Goal: Task Accomplishment & Management: Manage account settings

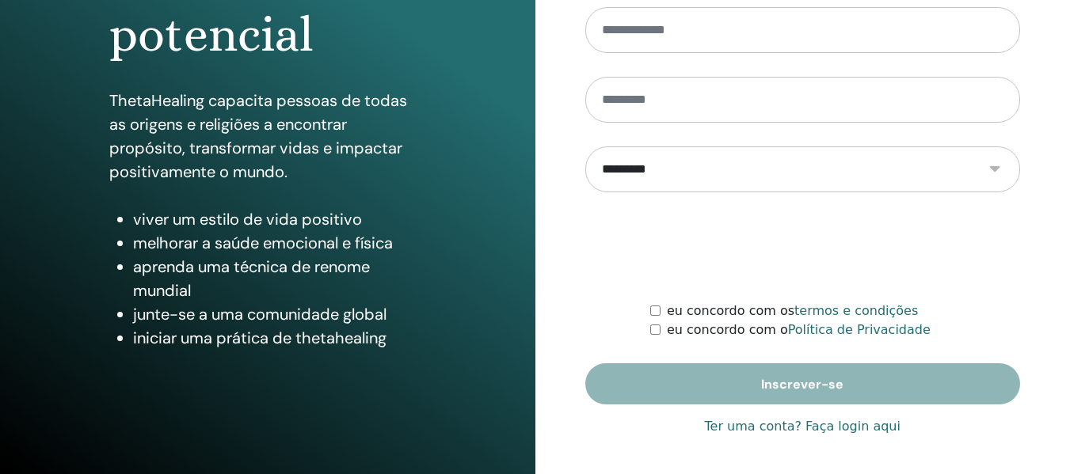
scroll to position [286, 0]
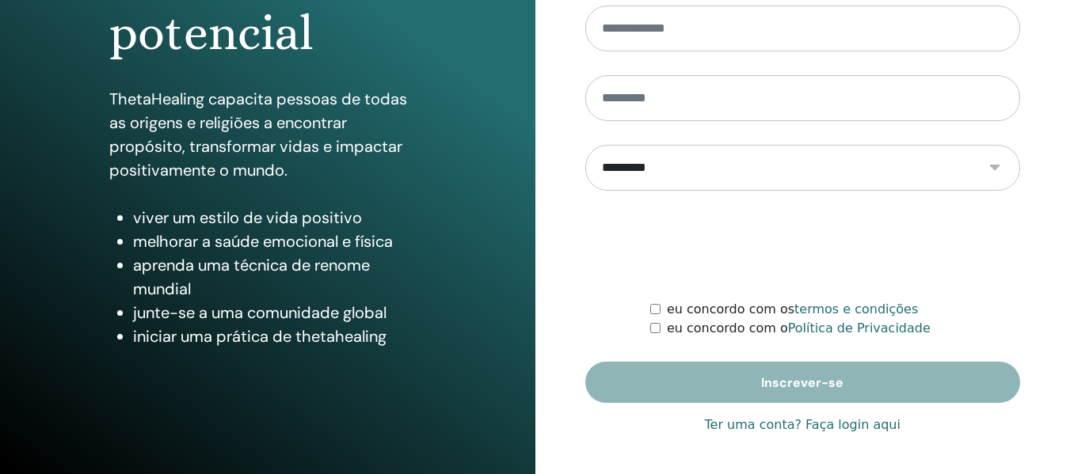
click at [851, 423] on font "Ter uma conta? Faça login aqui" at bounding box center [803, 424] width 196 height 15
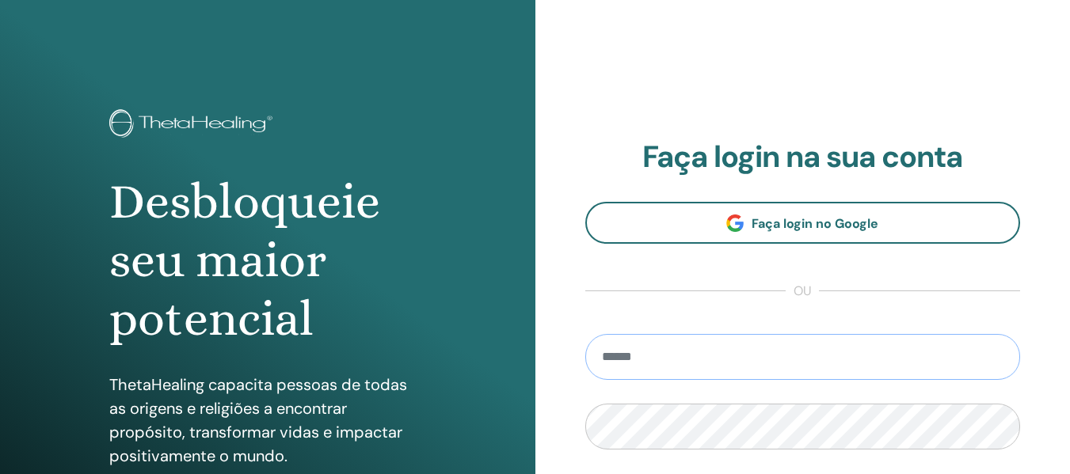
click at [680, 363] on input "email" at bounding box center [803, 357] width 436 height 46
type input "*"
type input "**********"
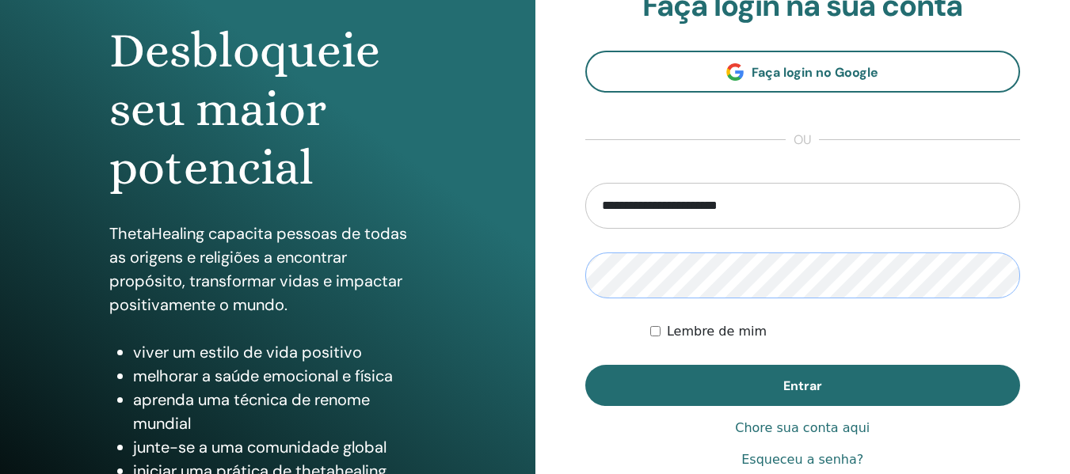
scroll to position [158, 0]
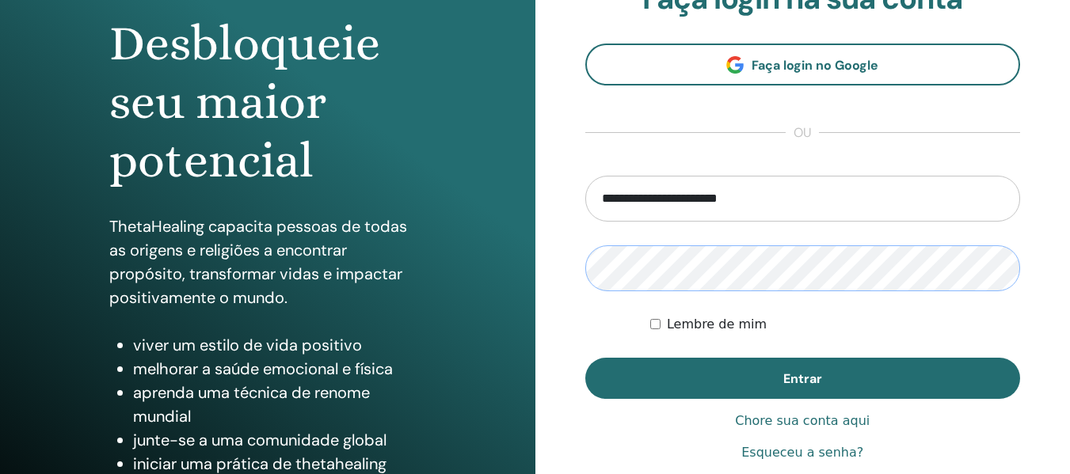
click at [530, 269] on div "Desbloqueie seu maior potencial ThetaHealing capacita pessoas de todas as orige…" at bounding box center [535, 222] width 1070 height 760
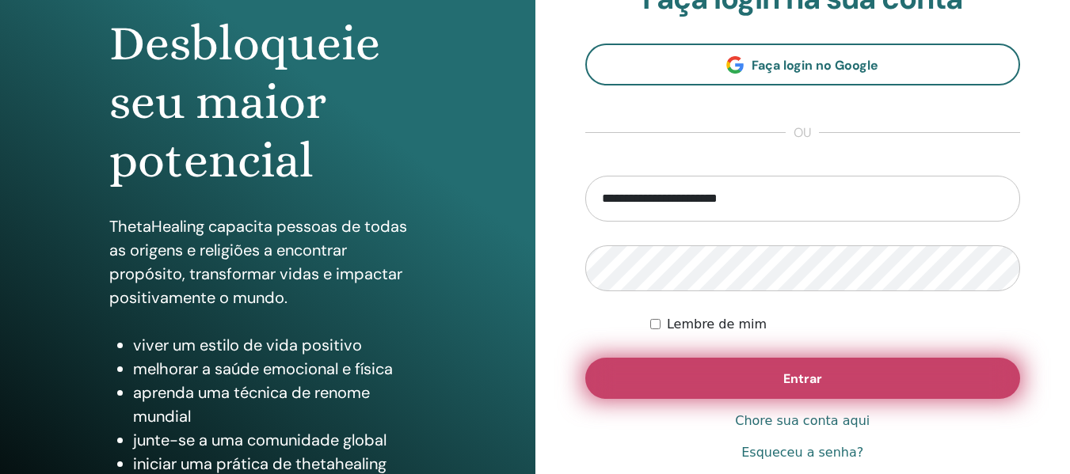
click at [601, 379] on button "Entrar" at bounding box center [803, 378] width 436 height 41
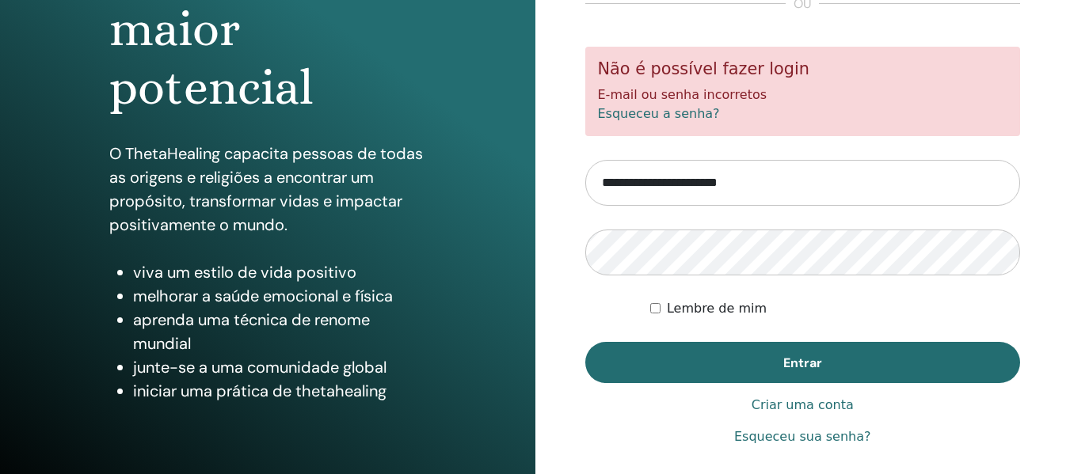
scroll to position [238, 0]
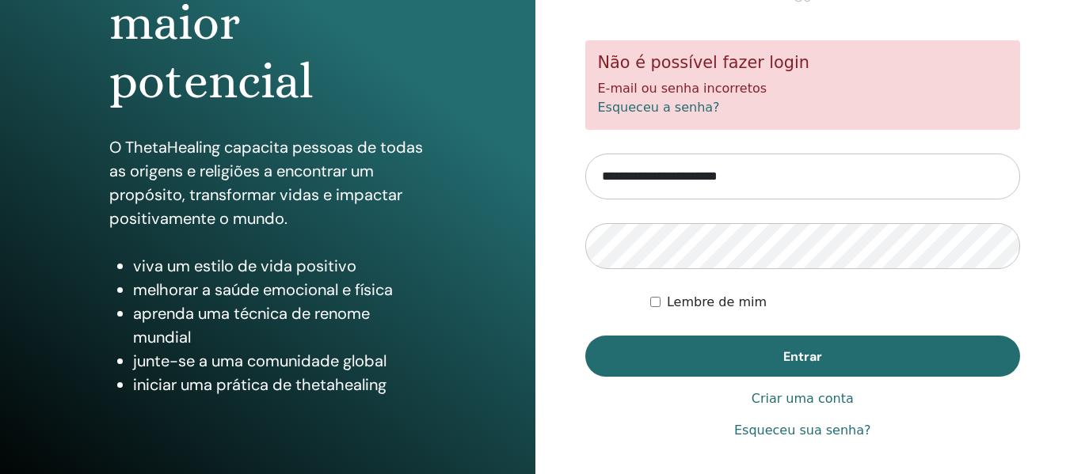
drag, startPoint x: 777, startPoint y: 181, endPoint x: 419, endPoint y: 179, distance: 358.0
click at [419, 179] on div "Libere seu maior potencial O ThetaHealing capacita pessoas de todas as origens …" at bounding box center [535, 142] width 1070 height 760
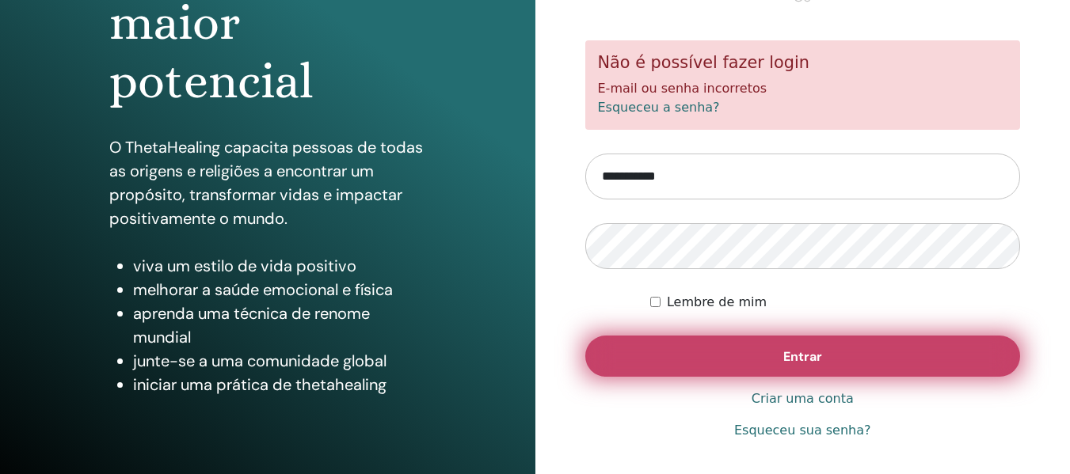
click at [733, 361] on button "Entrar" at bounding box center [803, 356] width 436 height 41
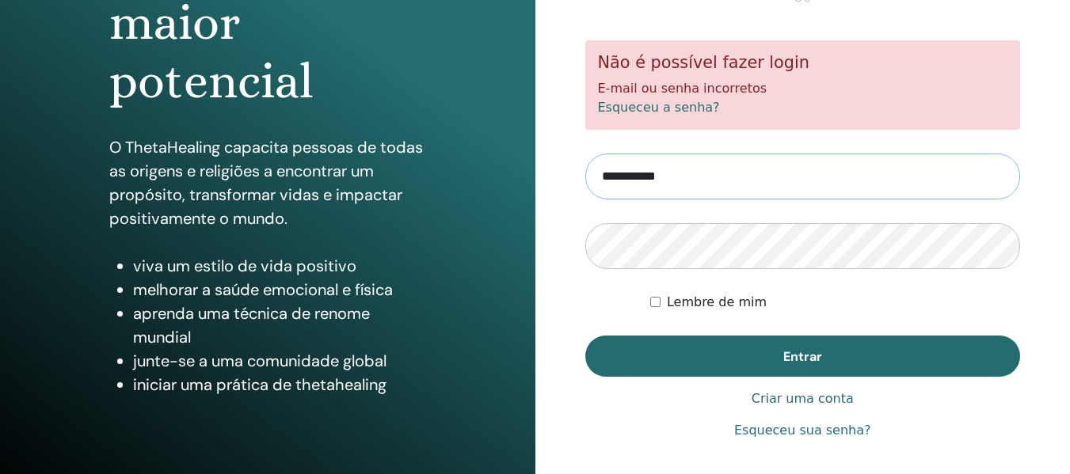
click at [748, 187] on input "**********" at bounding box center [803, 177] width 436 height 46
drag, startPoint x: 689, startPoint y: 178, endPoint x: 571, endPoint y: 177, distance: 118.0
click at [571, 177] on div "**********" at bounding box center [802, 142] width 535 height 760
type input "**********"
click at [560, 228] on div "**********" at bounding box center [802, 142] width 535 height 760
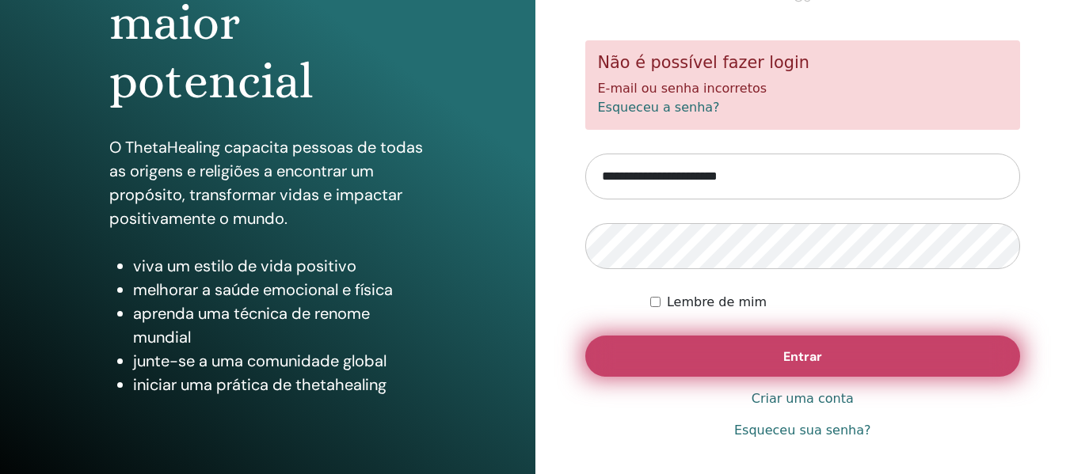
click at [630, 366] on button "Entrar" at bounding box center [803, 356] width 436 height 41
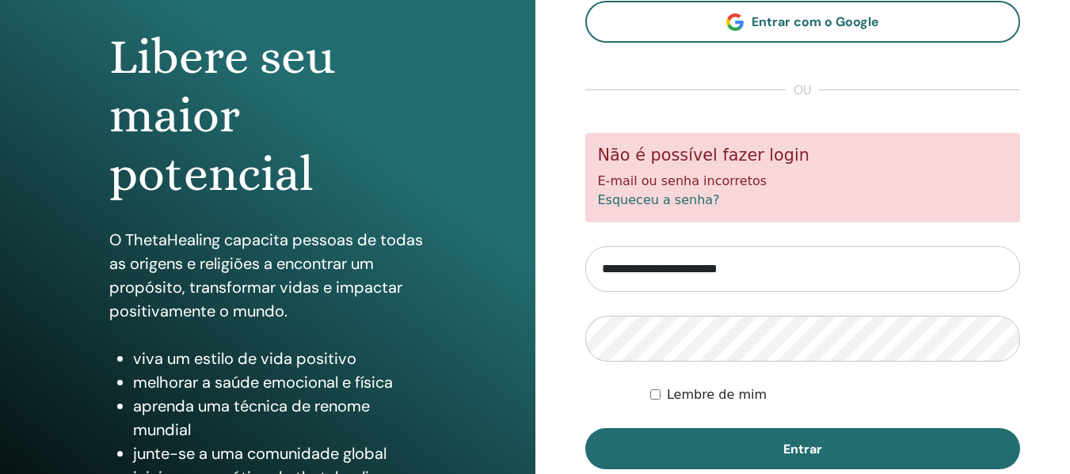
scroll to position [158, 0]
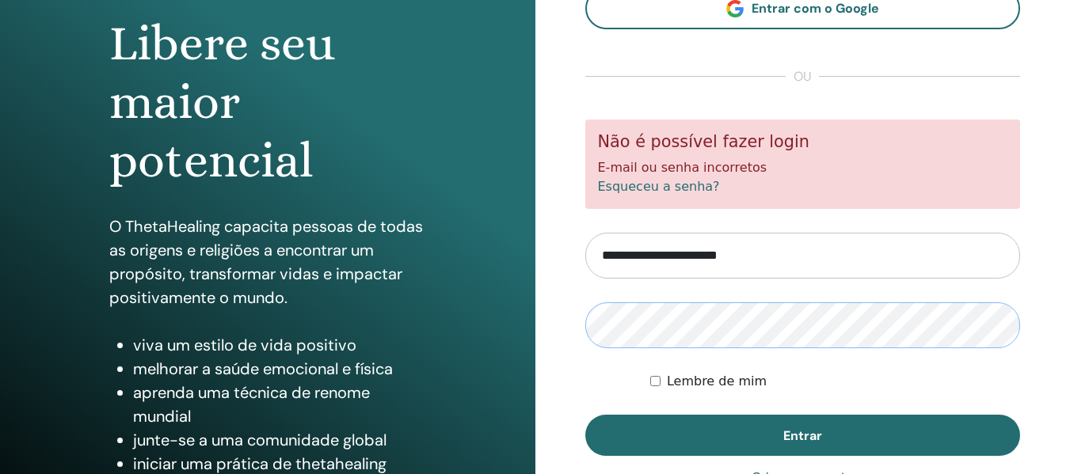
click at [585, 415] on button "Entrar" at bounding box center [803, 435] width 436 height 41
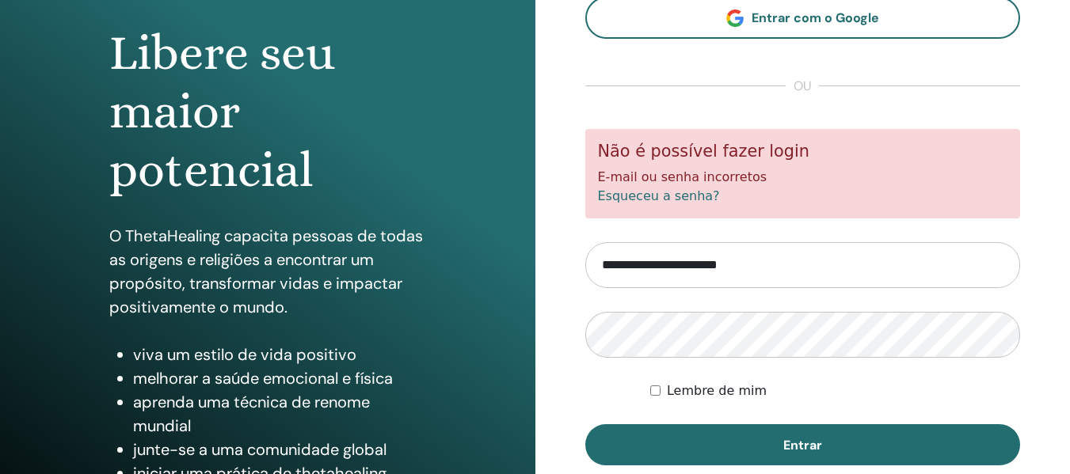
scroll to position [158, 0]
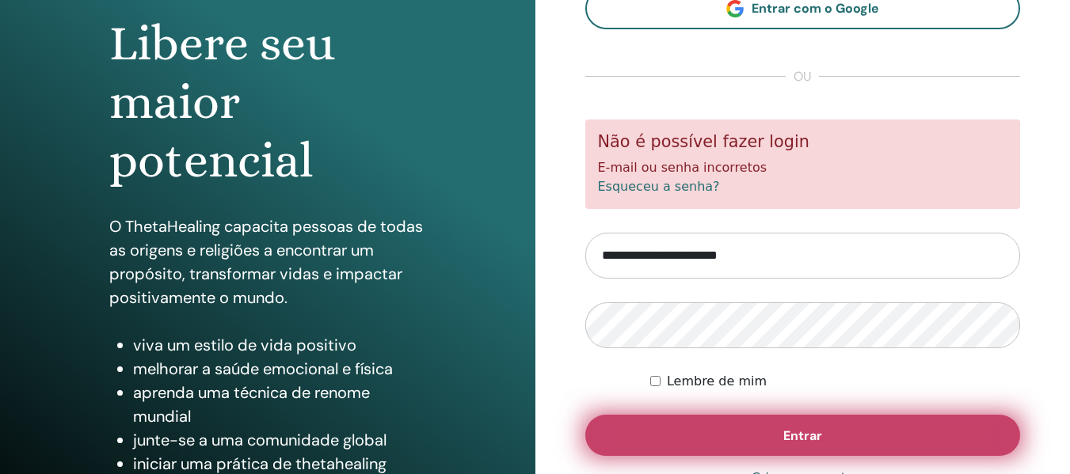
click at [729, 423] on button "Entrar" at bounding box center [803, 435] width 436 height 41
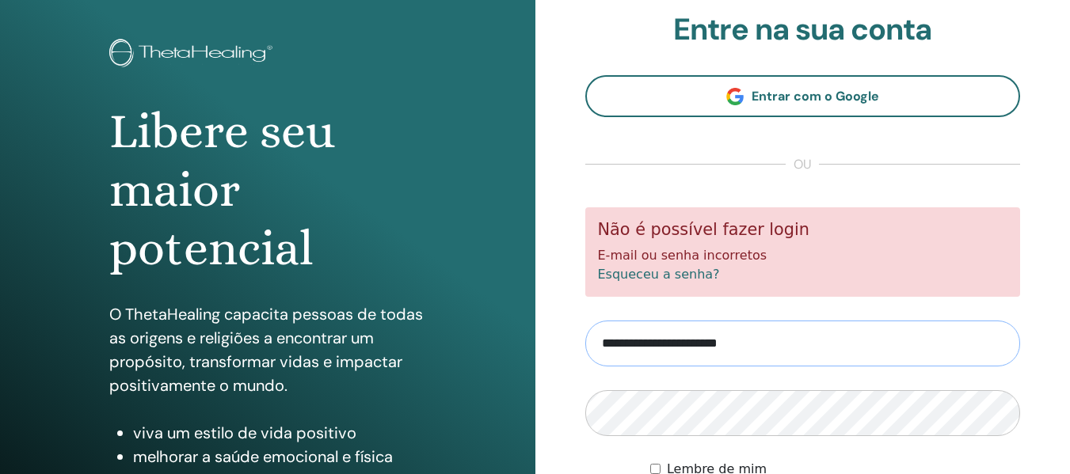
scroll to position [158, 0]
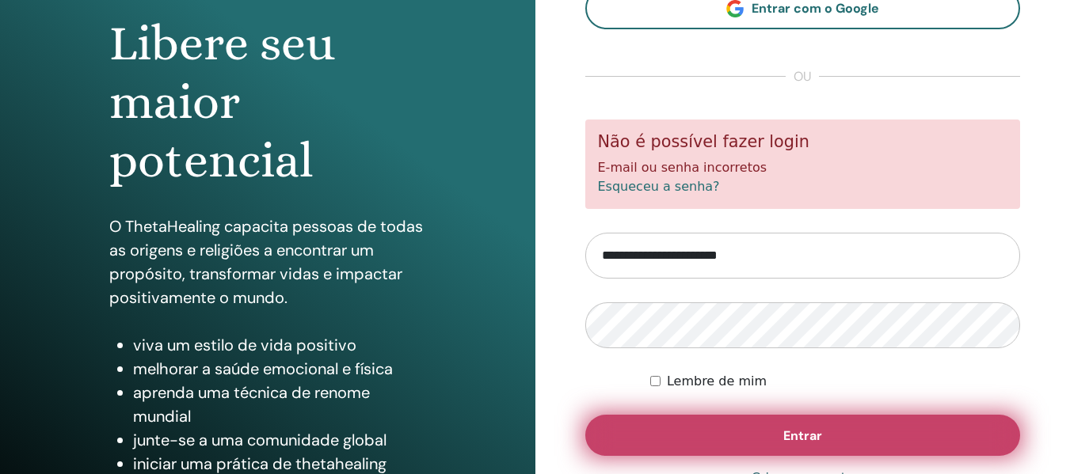
click at [679, 431] on button "Entrar" at bounding box center [803, 435] width 436 height 41
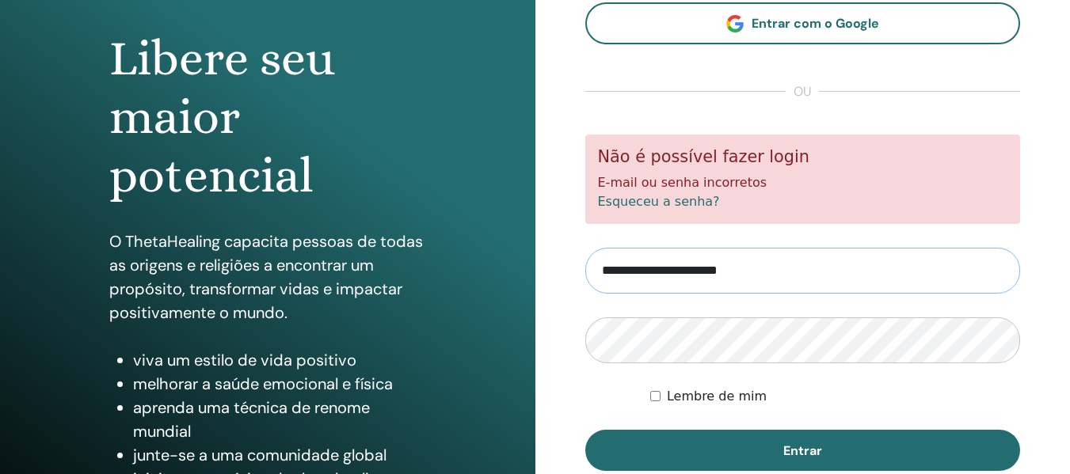
scroll to position [158, 0]
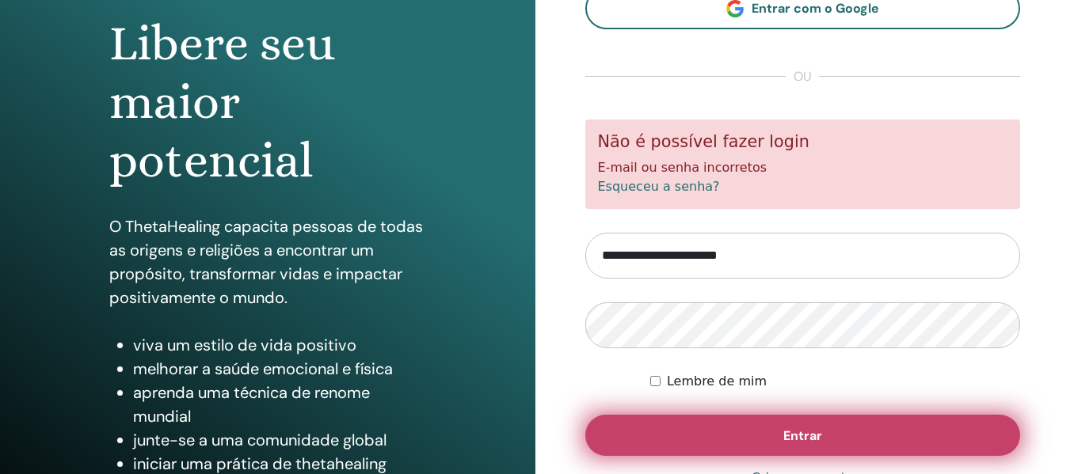
click at [742, 437] on button "Entrar" at bounding box center [803, 435] width 436 height 41
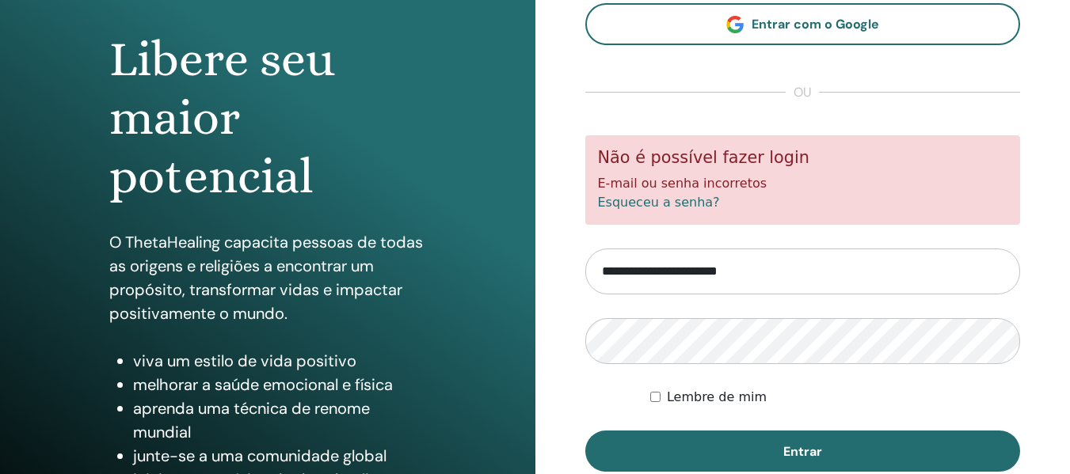
scroll to position [158, 0]
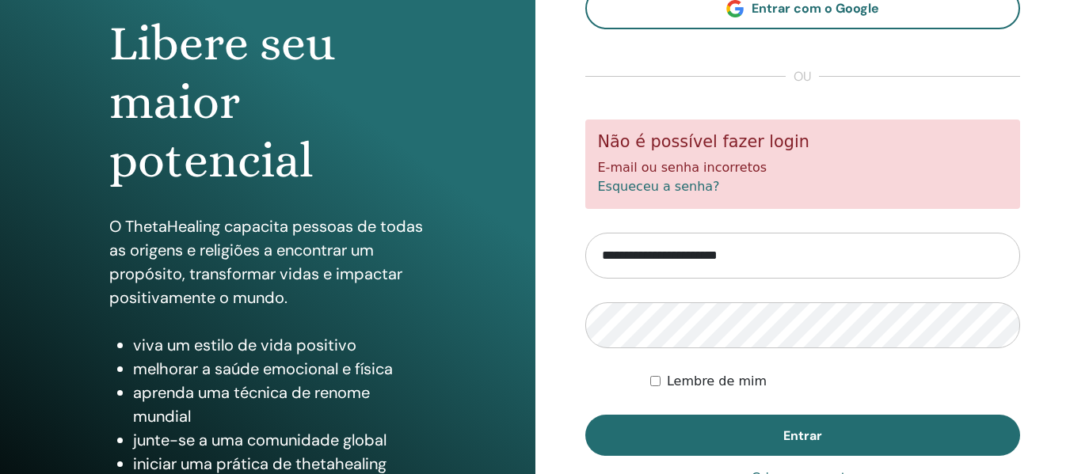
click at [542, 241] on div "**********" at bounding box center [802, 222] width 535 height 760
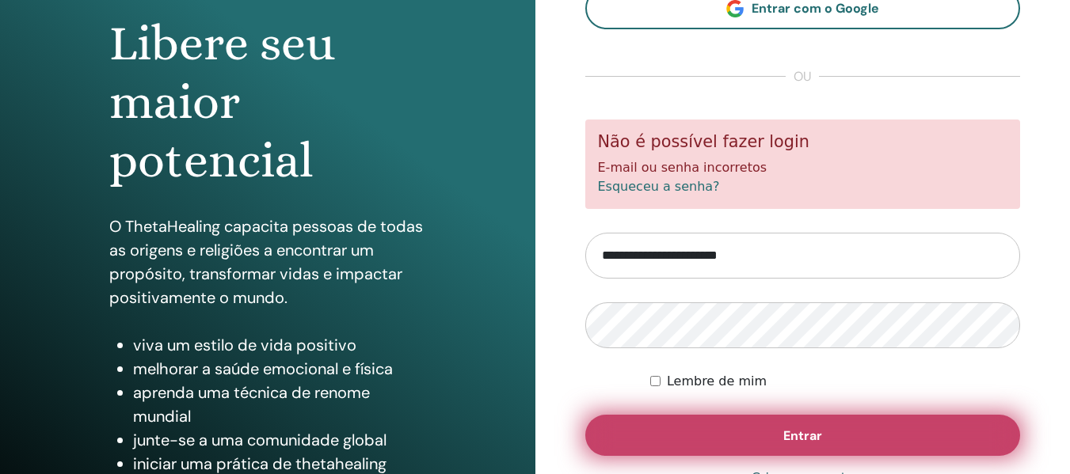
click at [655, 432] on button "Entrar" at bounding box center [803, 435] width 436 height 41
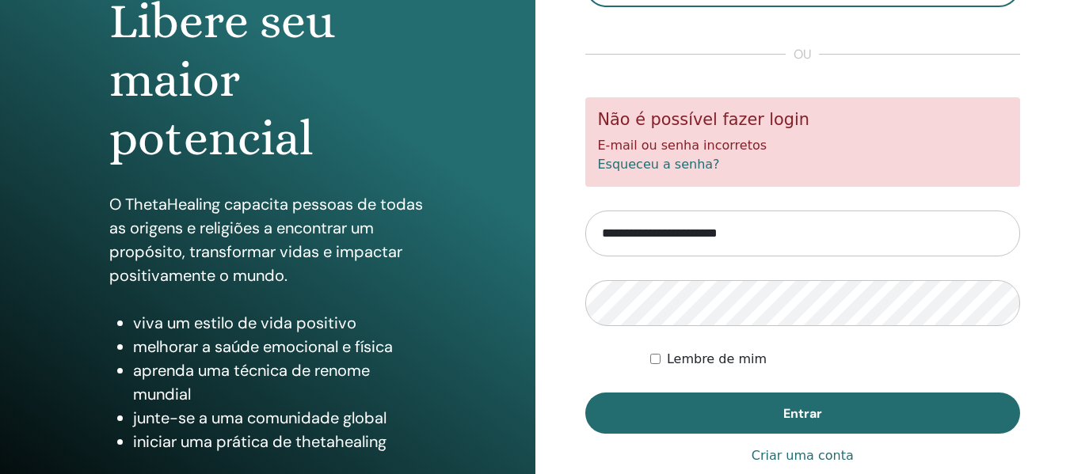
scroll to position [238, 0]
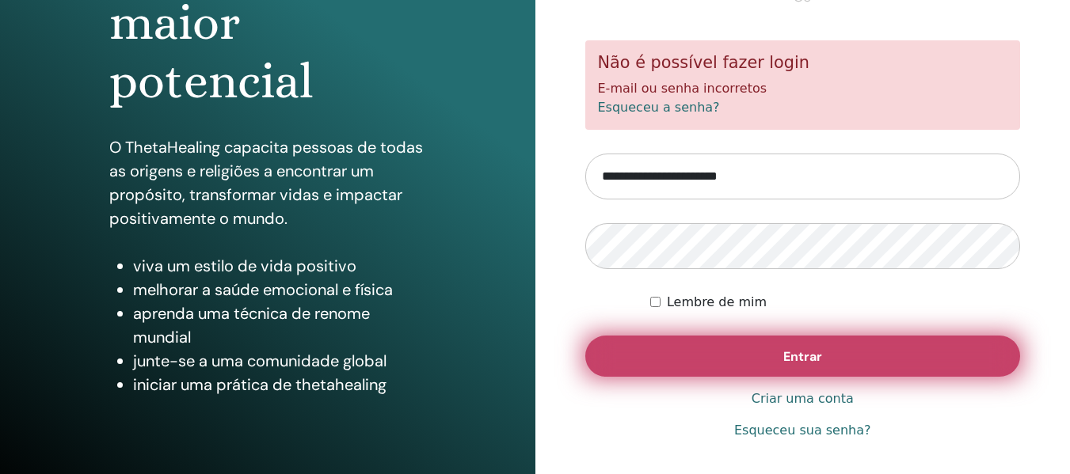
click at [624, 352] on button "Entrar" at bounding box center [803, 356] width 436 height 41
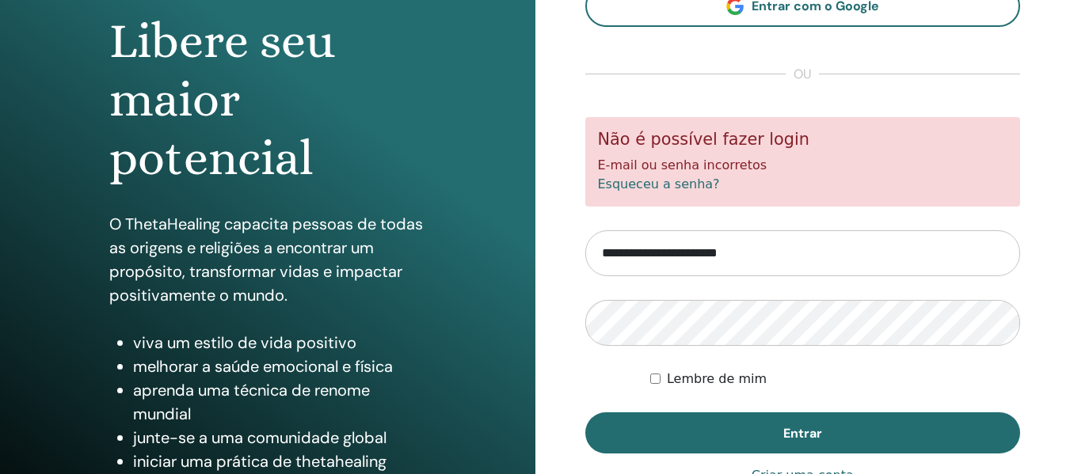
scroll to position [238, 0]
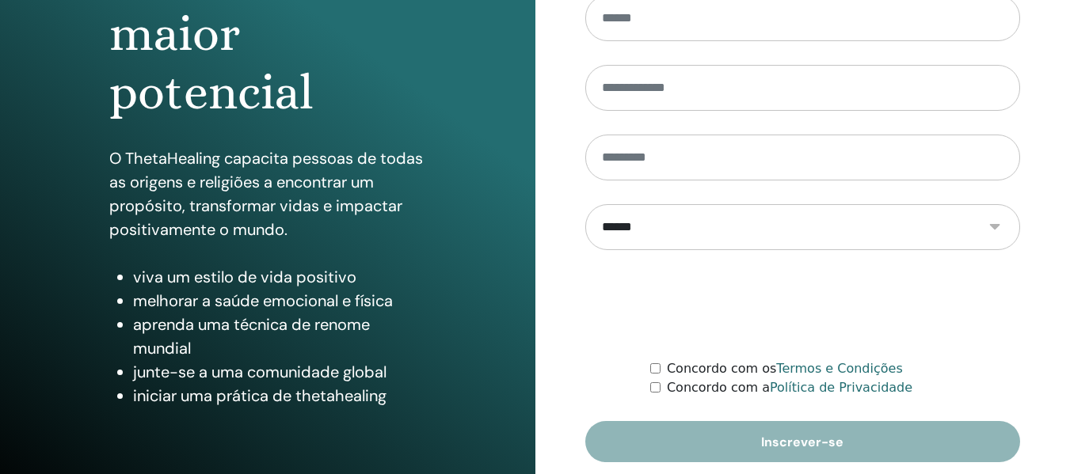
scroll to position [286, 0]
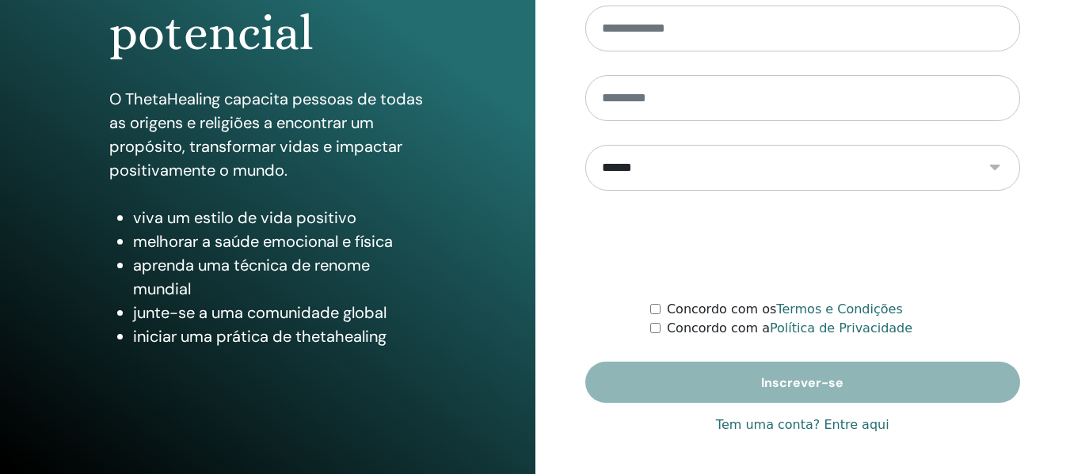
click at [839, 423] on font "Tem uma conta? Entre aqui" at bounding box center [802, 424] width 173 height 15
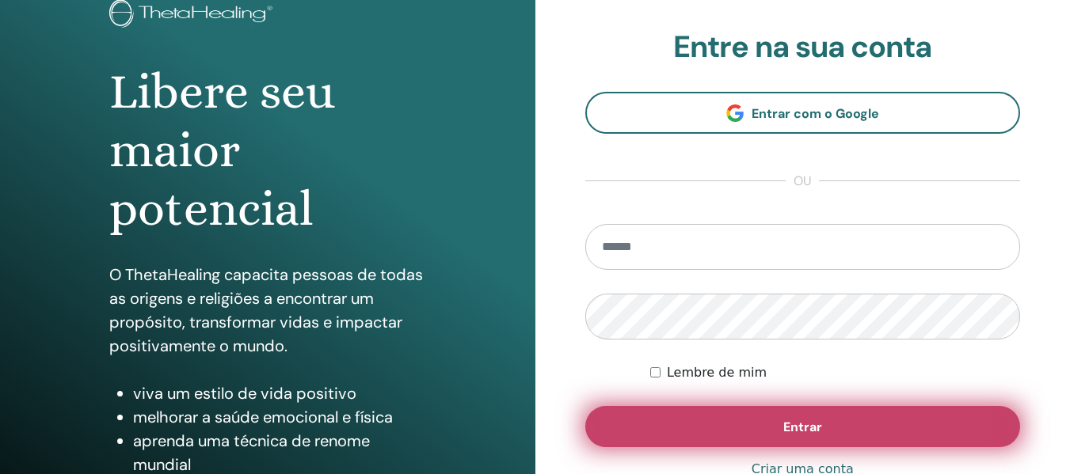
scroll to position [238, 0]
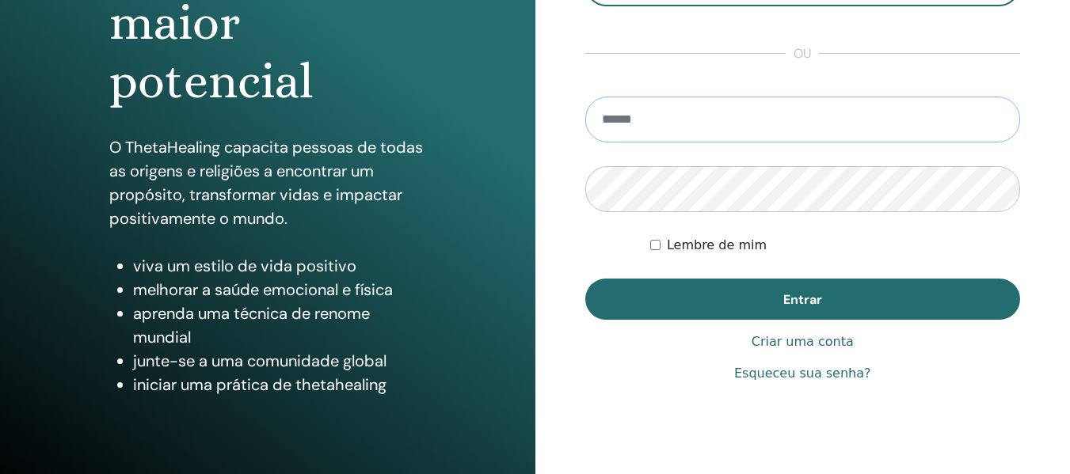
click at [638, 124] on input "email" at bounding box center [803, 120] width 436 height 46
type input "**********"
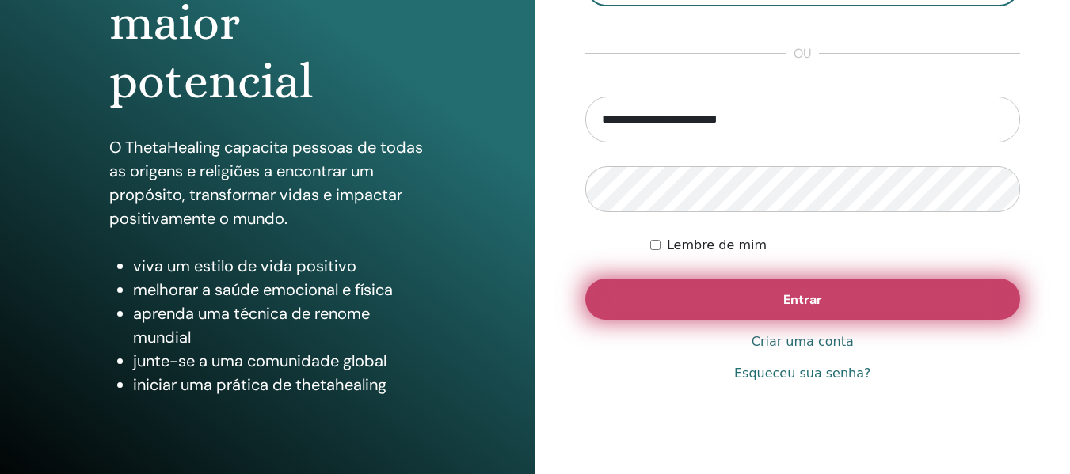
click at [675, 297] on button "Entrar" at bounding box center [803, 299] width 436 height 41
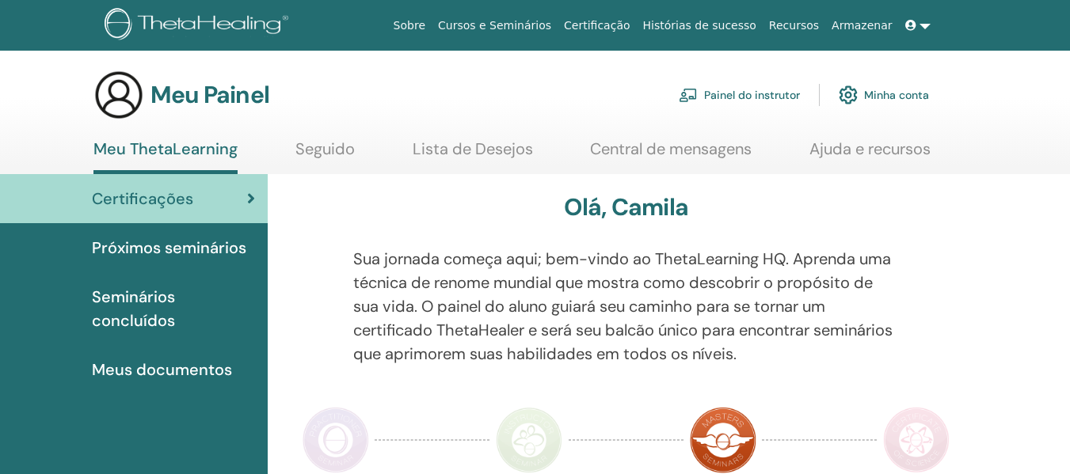
click at [731, 91] on font "Painel do instrutor" at bounding box center [752, 96] width 96 height 14
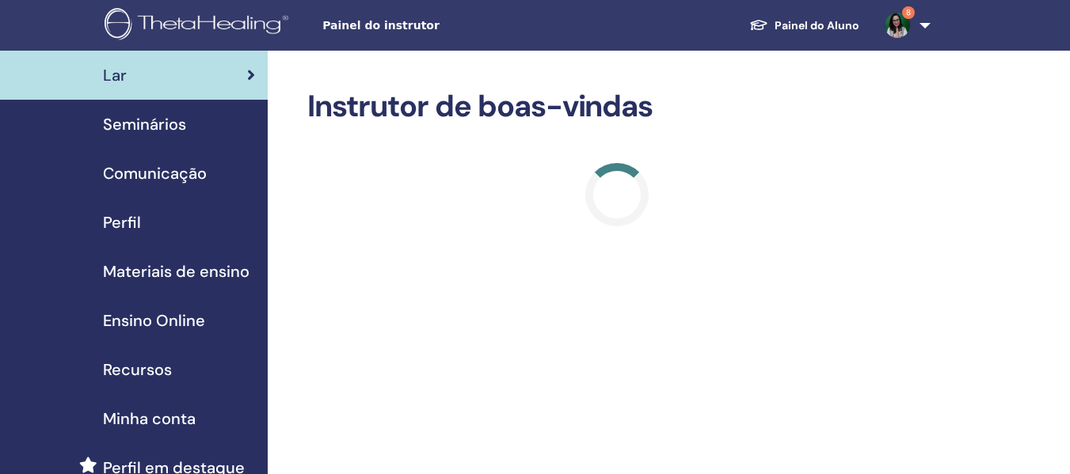
click at [131, 125] on span "Seminários" at bounding box center [144, 124] width 83 height 24
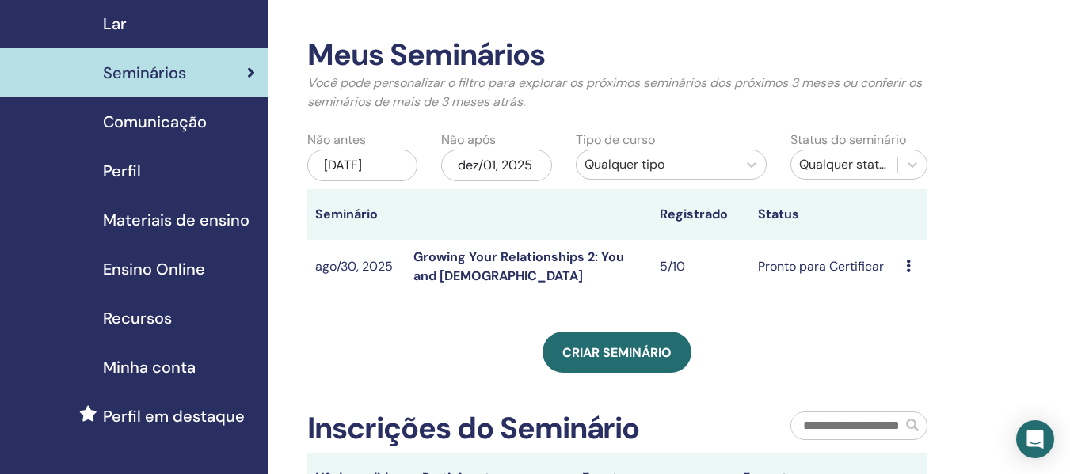
scroll to position [79, 0]
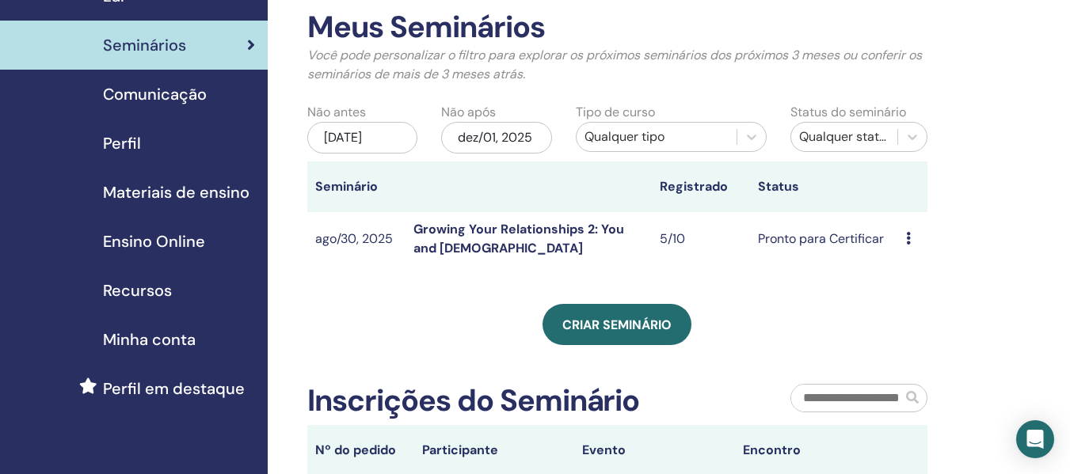
click at [513, 228] on link "Growing Your Relationships 2: You and [DEMOGRAPHIC_DATA]" at bounding box center [518, 239] width 211 height 36
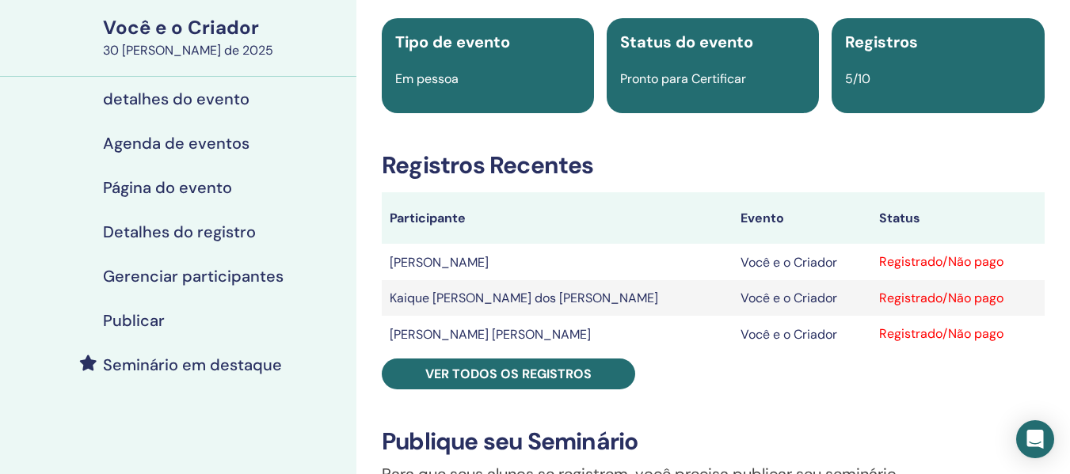
scroll to position [158, 0]
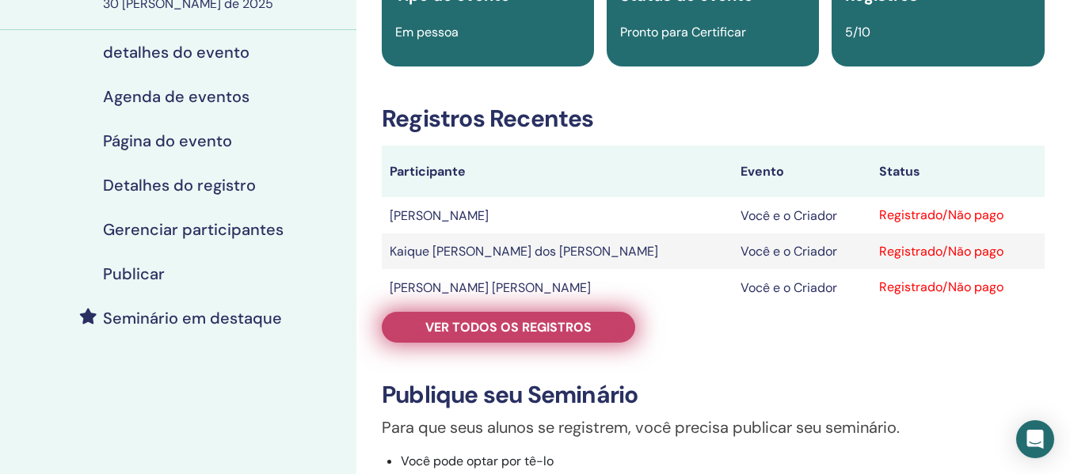
click at [523, 324] on font "Ver todos os registros" at bounding box center [508, 327] width 166 height 17
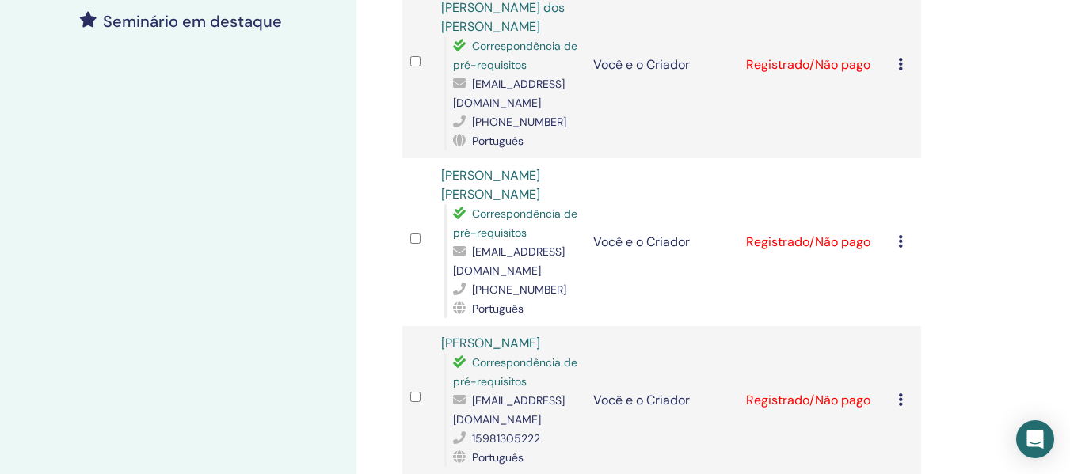
scroll to position [475, 0]
